Goal: Find specific page/section

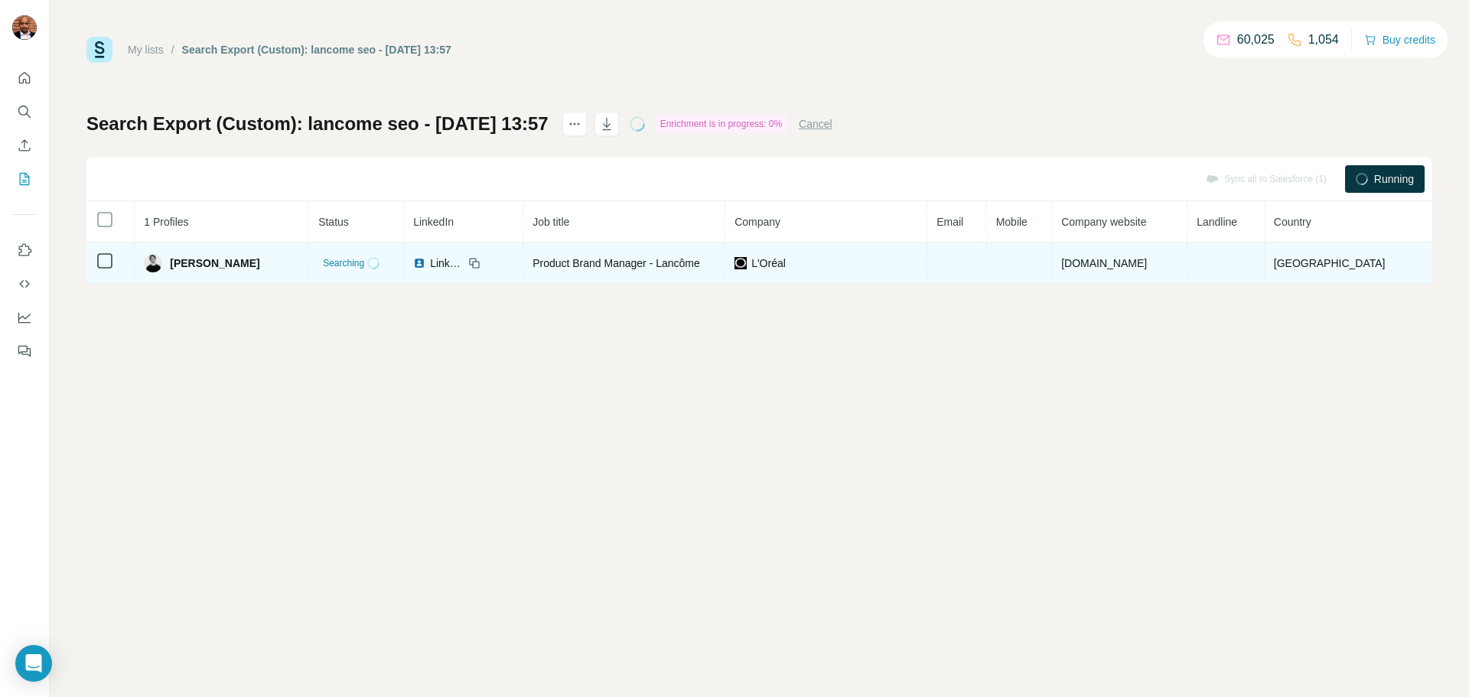
click at [473, 265] on icon at bounding box center [474, 263] width 12 height 12
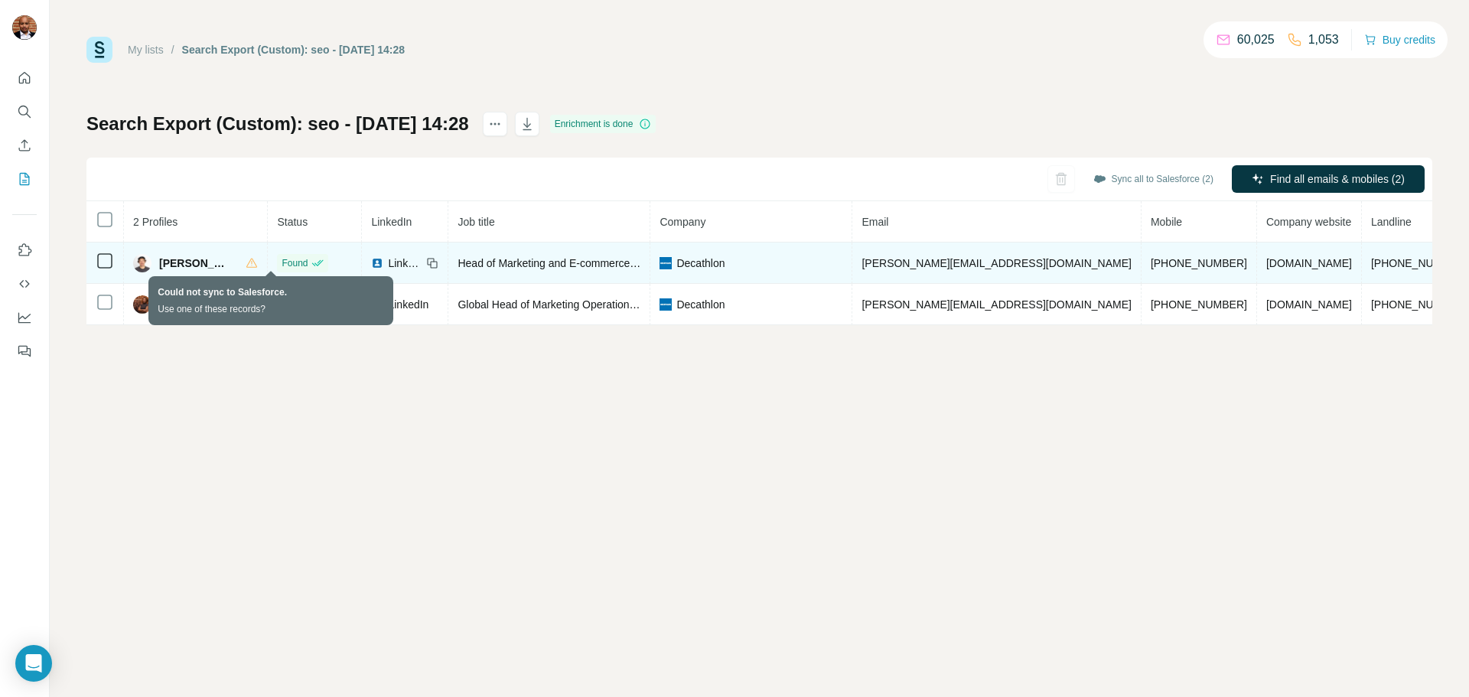
click at [258, 268] on icon at bounding box center [252, 263] width 12 height 12
click at [258, 265] on icon at bounding box center [252, 263] width 12 height 12
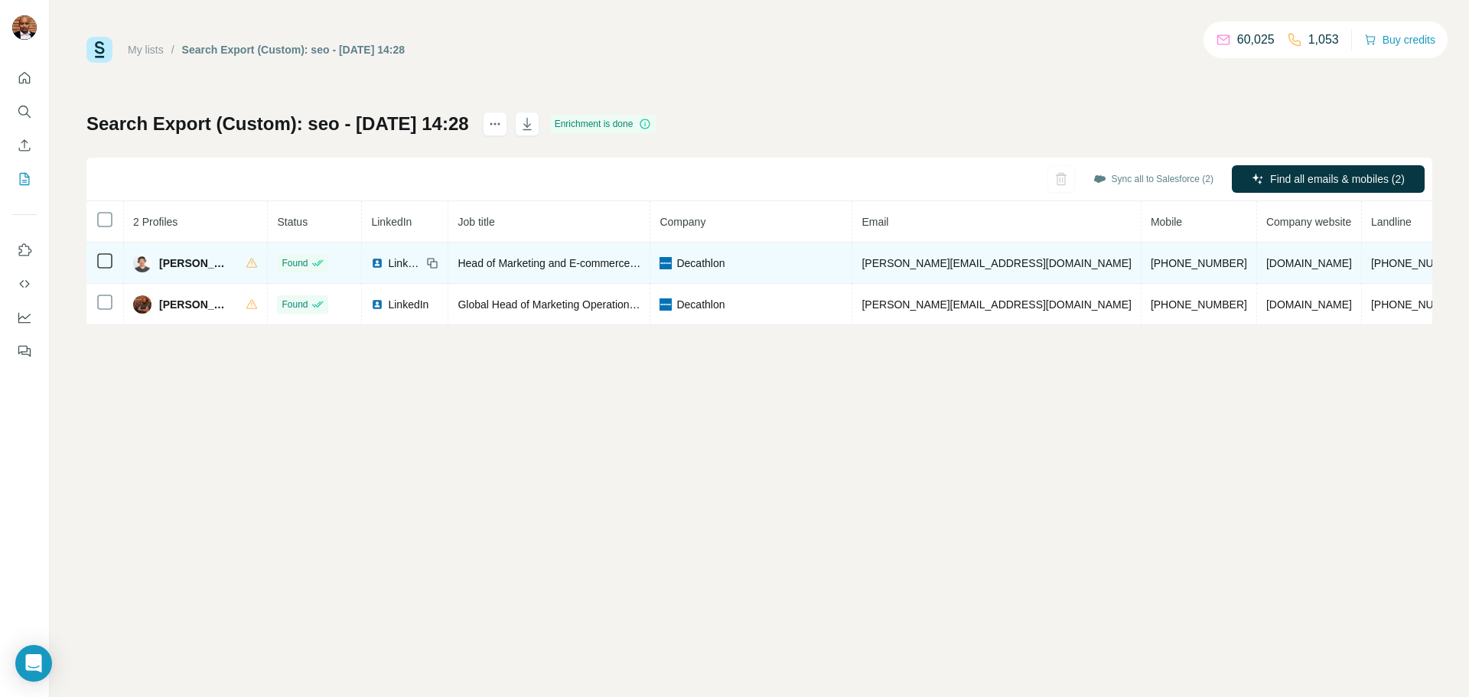
click at [205, 265] on span "Damien de Blignières" at bounding box center [194, 262] width 71 height 15
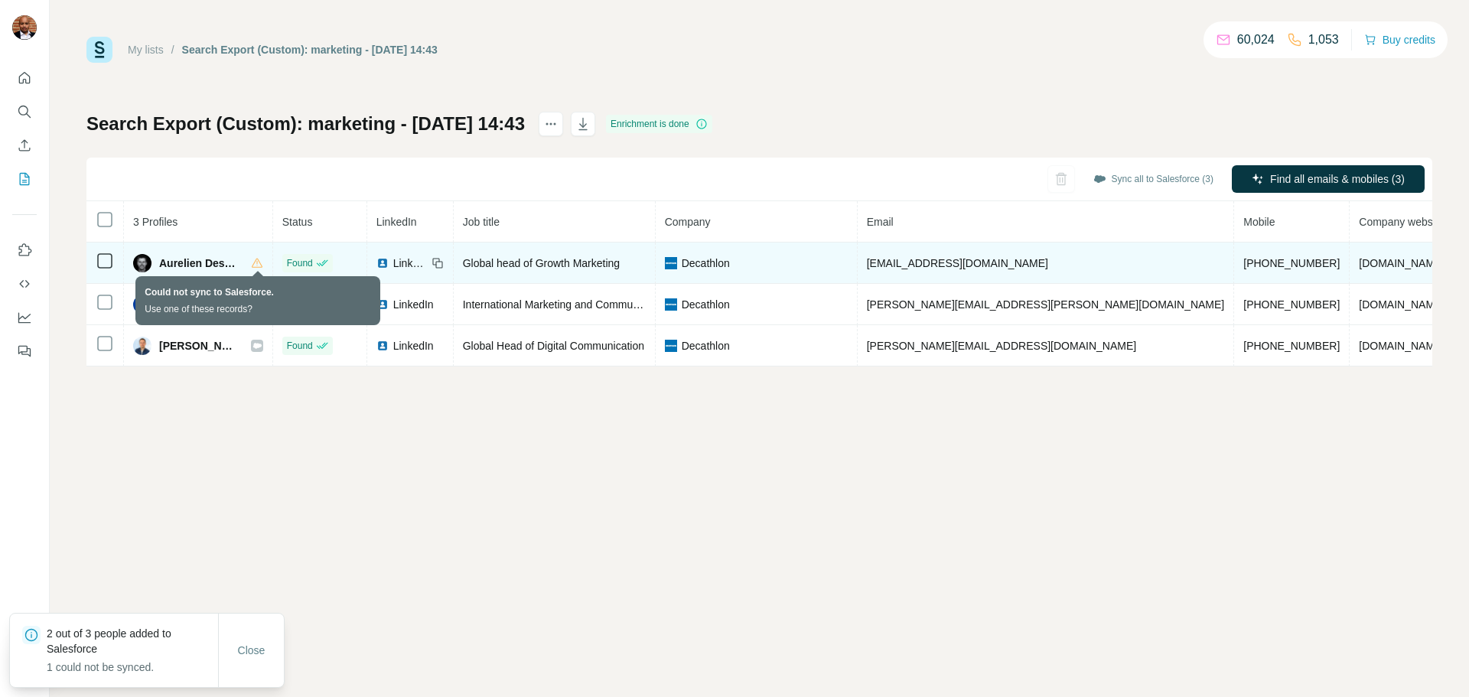
click at [257, 265] on icon at bounding box center [257, 263] width 12 height 12
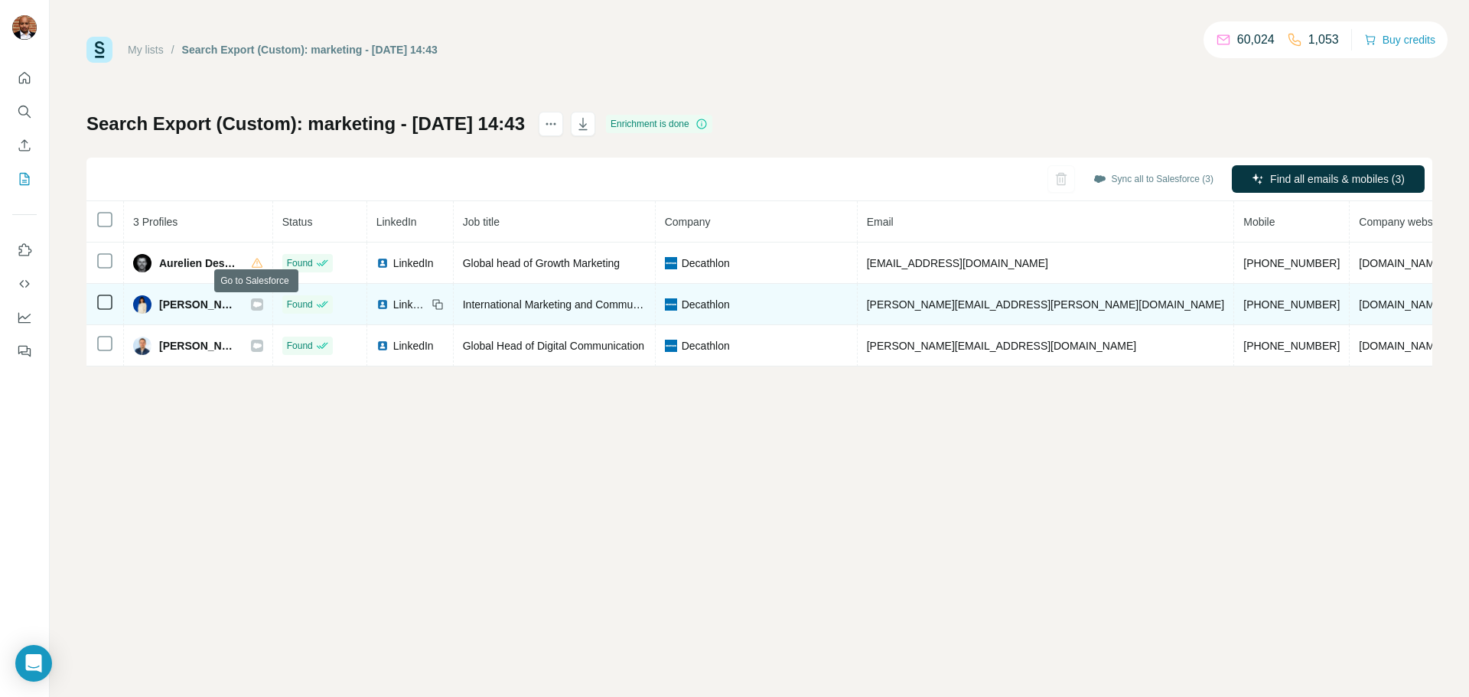
click at [253, 306] on icon at bounding box center [256, 304] width 9 height 12
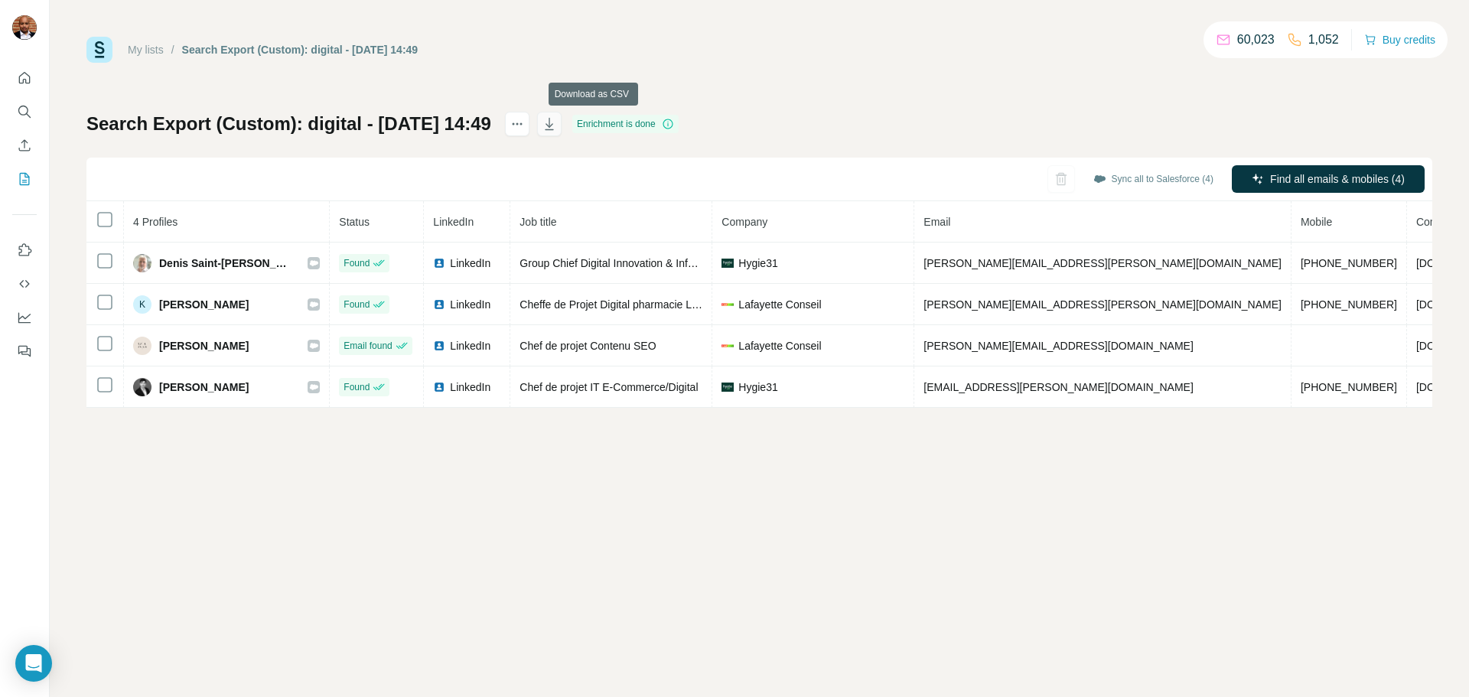
click at [553, 127] on icon "button" at bounding box center [549, 125] width 8 height 5
